Goal: Find specific page/section: Find specific page/section

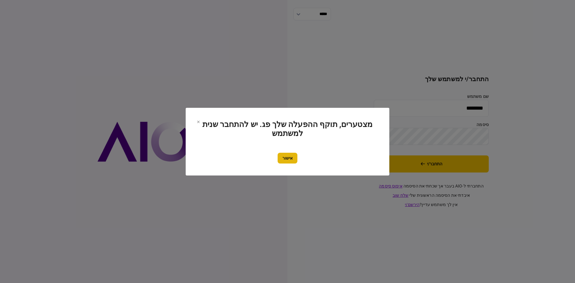
click at [283, 156] on button "אישור" at bounding box center [288, 158] width 20 height 11
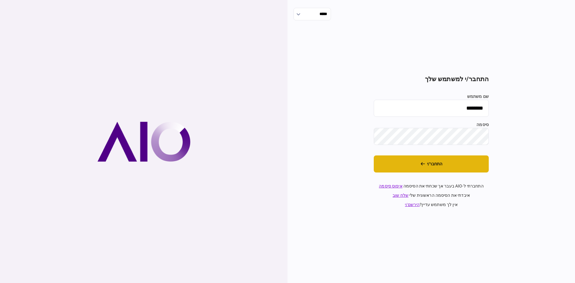
click at [404, 165] on button "התחבר/י" at bounding box center [431, 163] width 115 height 17
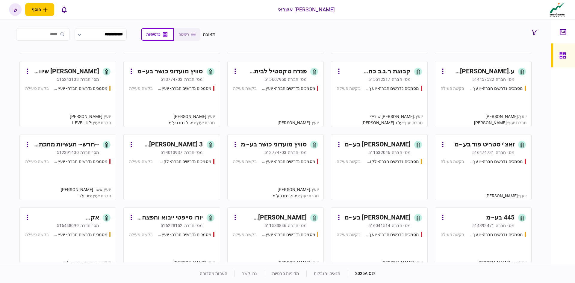
scroll to position [120, 0]
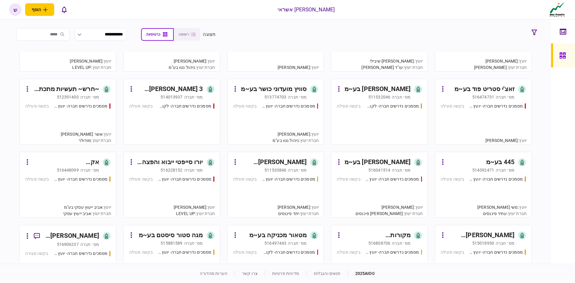
click at [183, 90] on div "3 בלוק מוצרי הגנה חכמים בע~מ" at bounding box center [169, 89] width 67 height 10
